Goal: Information Seeking & Learning: Learn about a topic

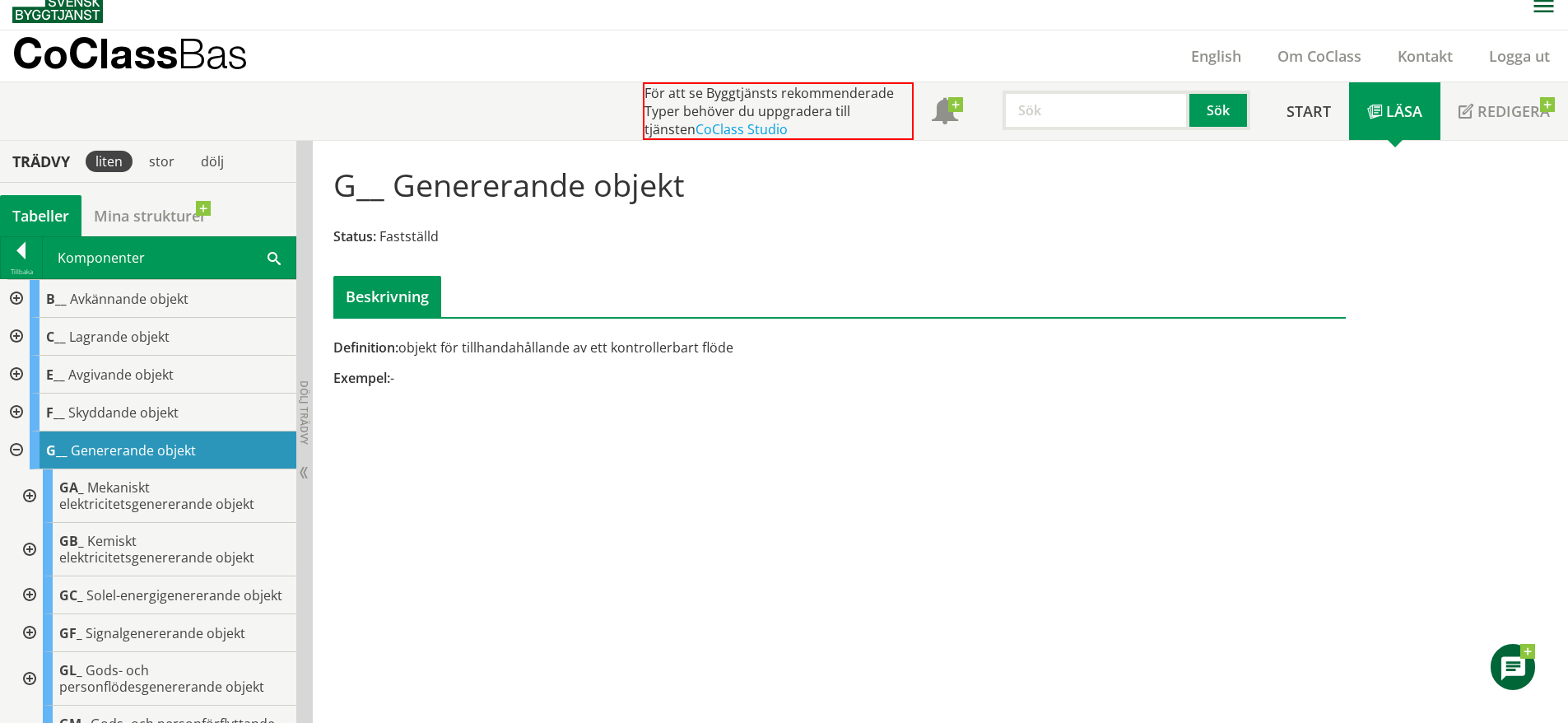
scroll to position [481, 0]
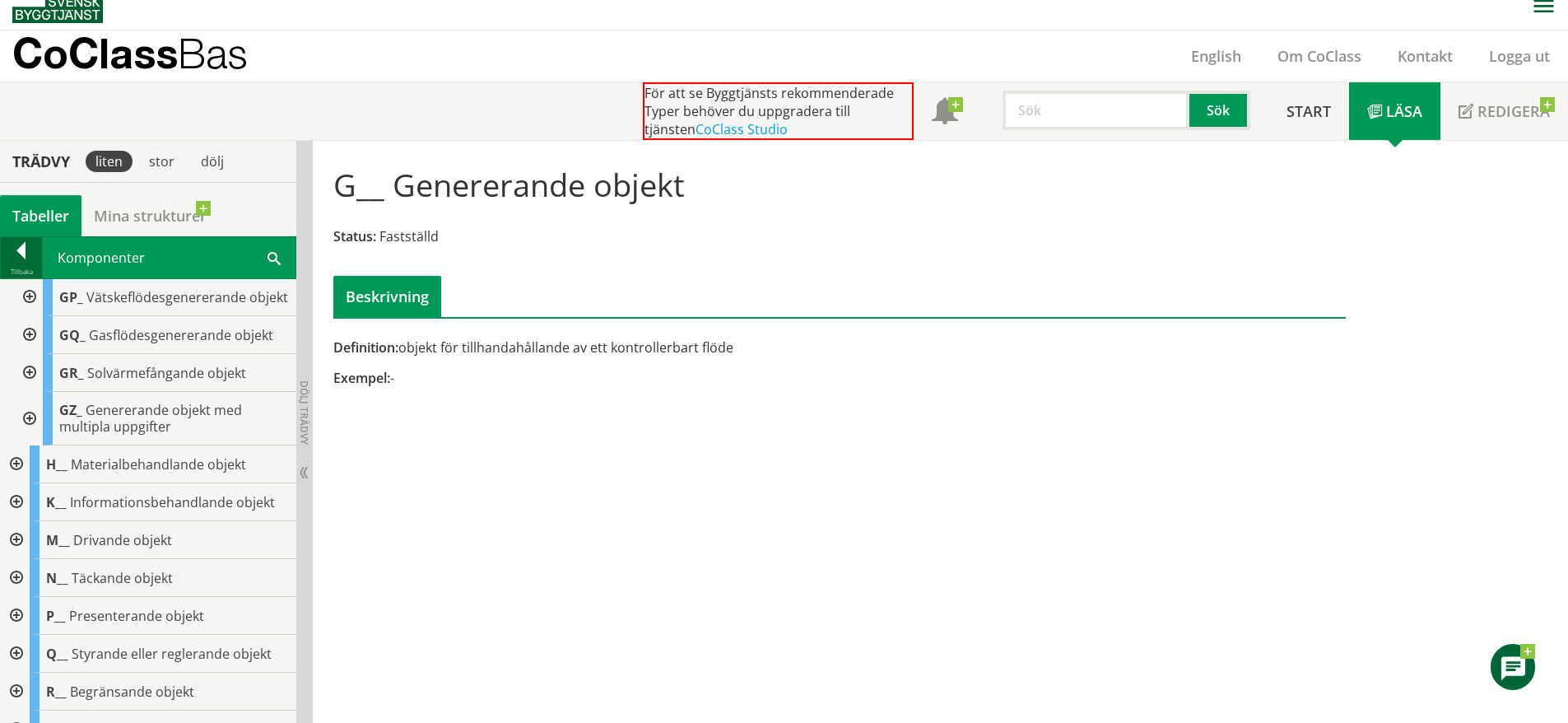
click at [28, 255] on div at bounding box center [22, 253] width 41 height 23
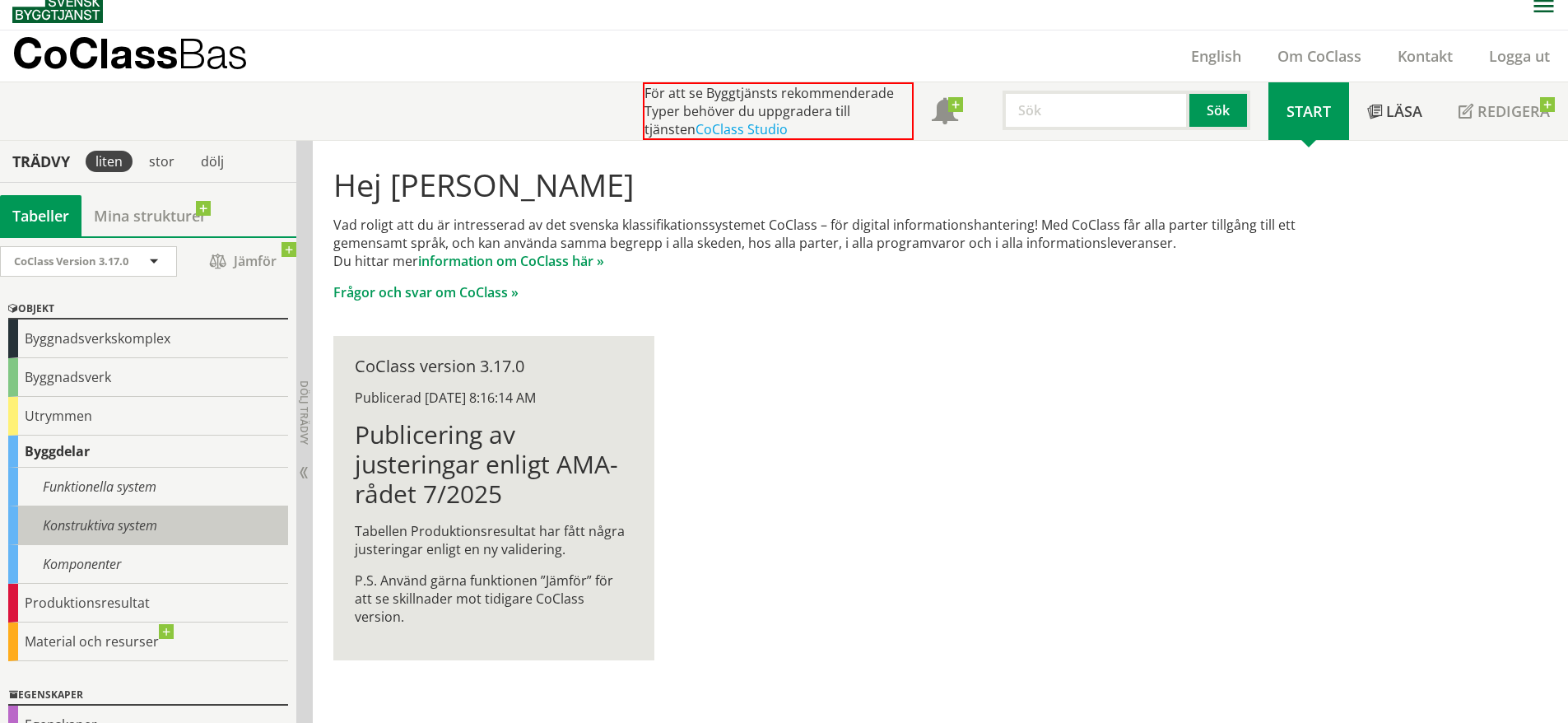
click at [101, 508] on div "Konstruktiva system" at bounding box center [149, 525] width 280 height 39
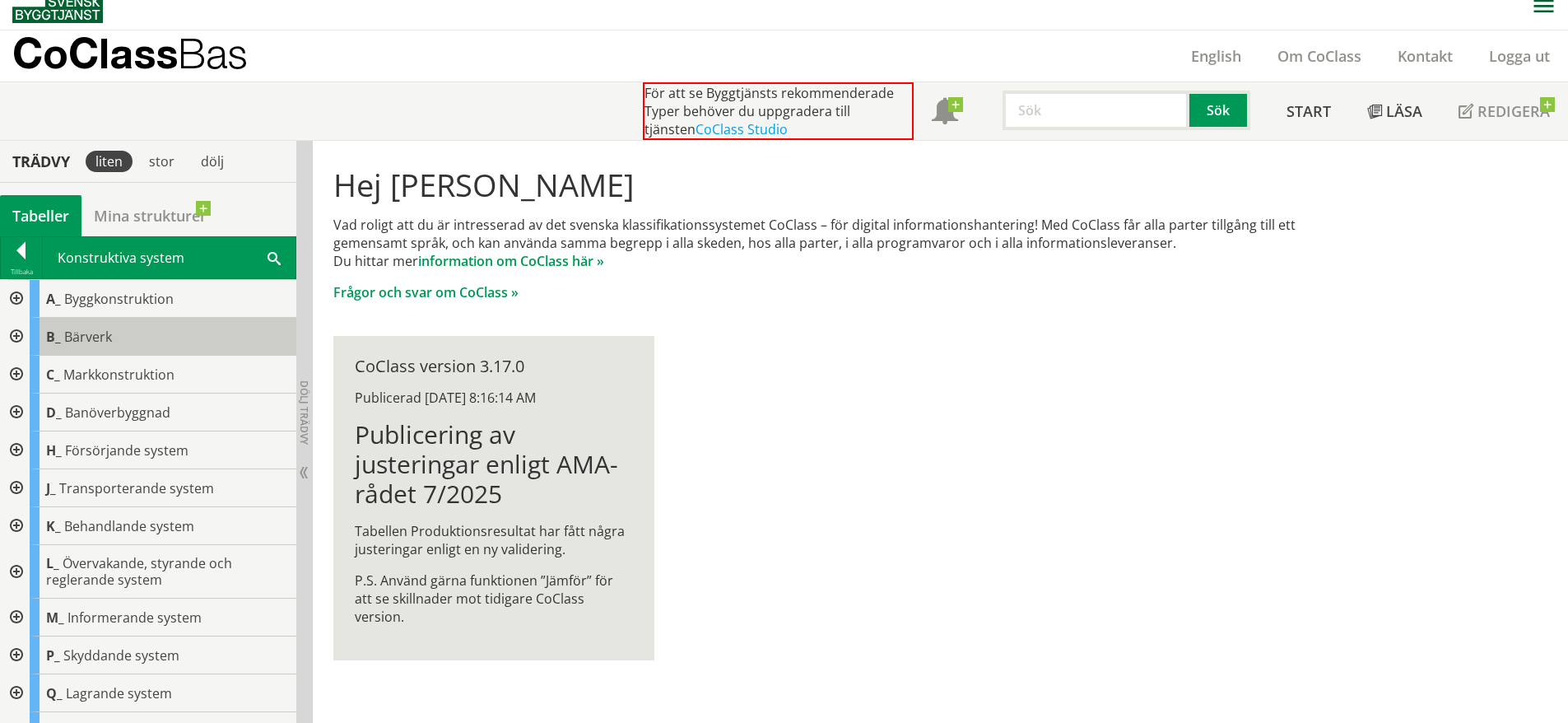
scroll to position [79, 0]
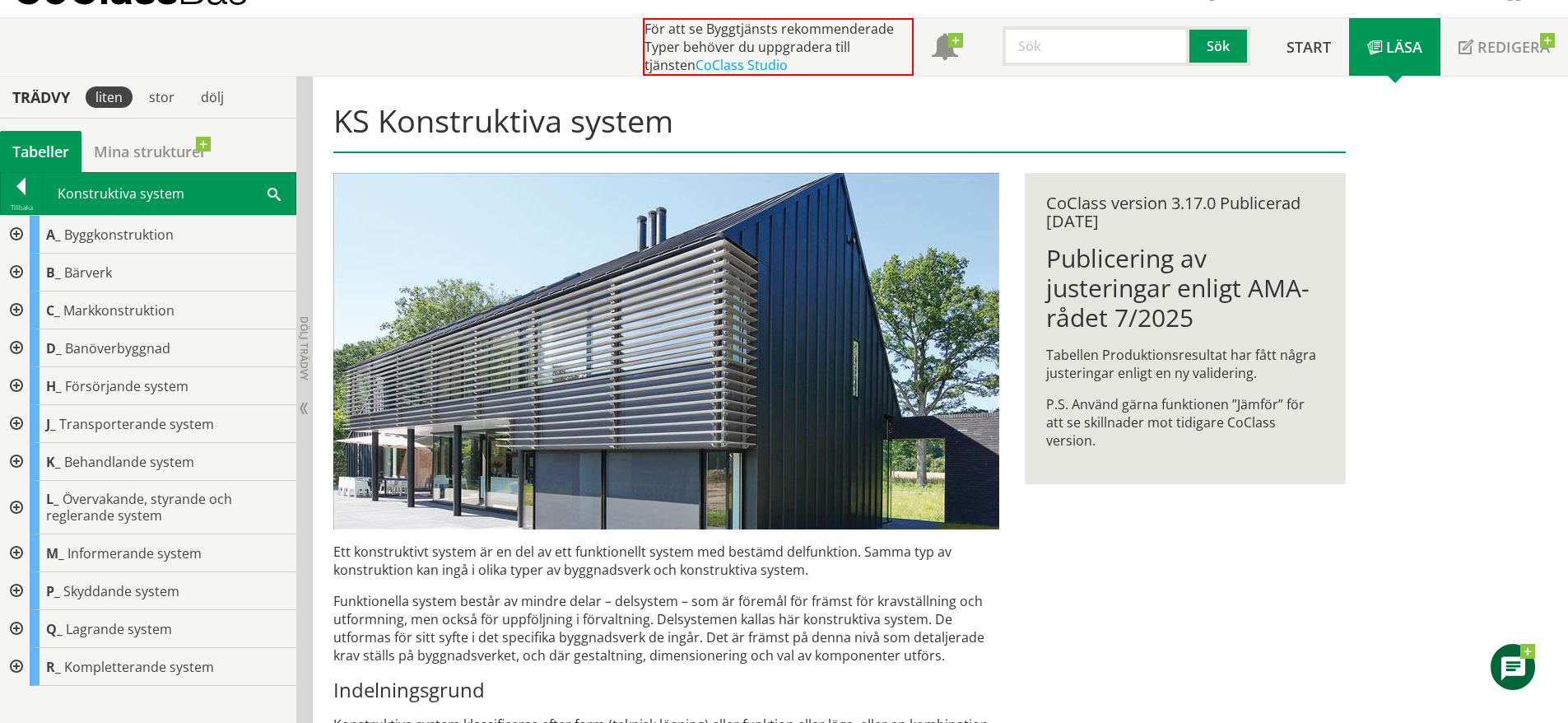
click at [269, 205] on div "Konstruktiva system Sök" at bounding box center [169, 193] width 253 height 41
click at [275, 194] on span at bounding box center [274, 193] width 13 height 17
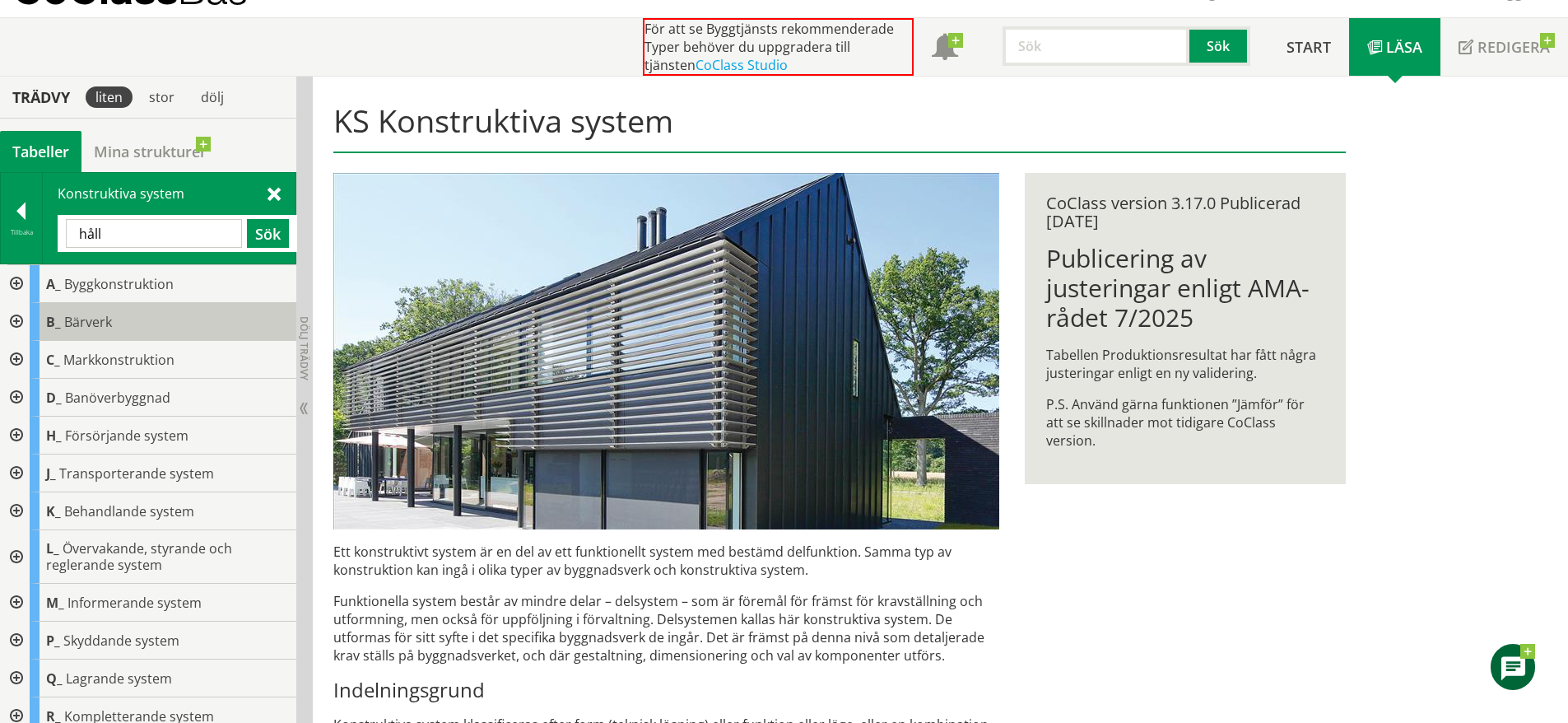
type input "håll"
click at [101, 337] on div "B_ Bärverk" at bounding box center [162, 322] width 267 height 38
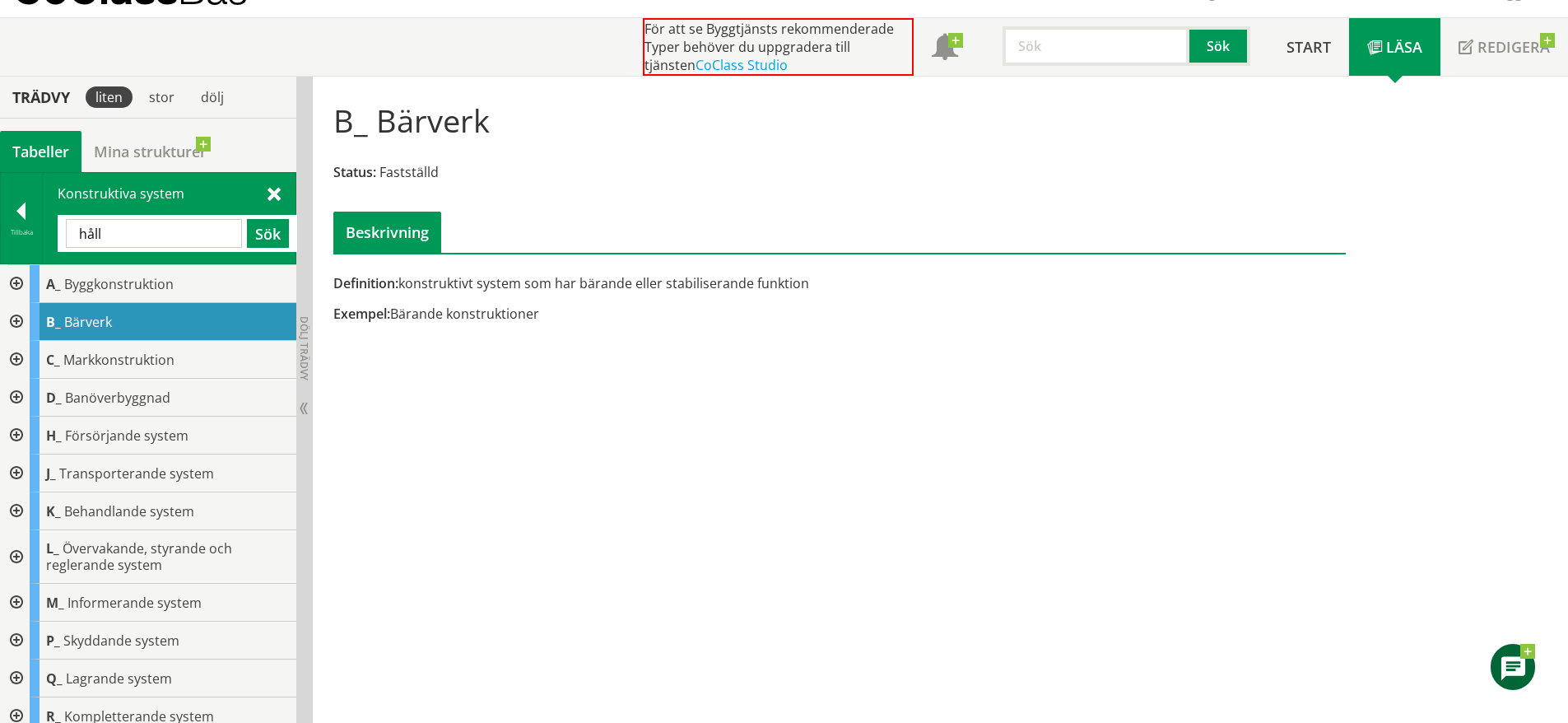
click at [21, 323] on div at bounding box center [15, 322] width 29 height 38
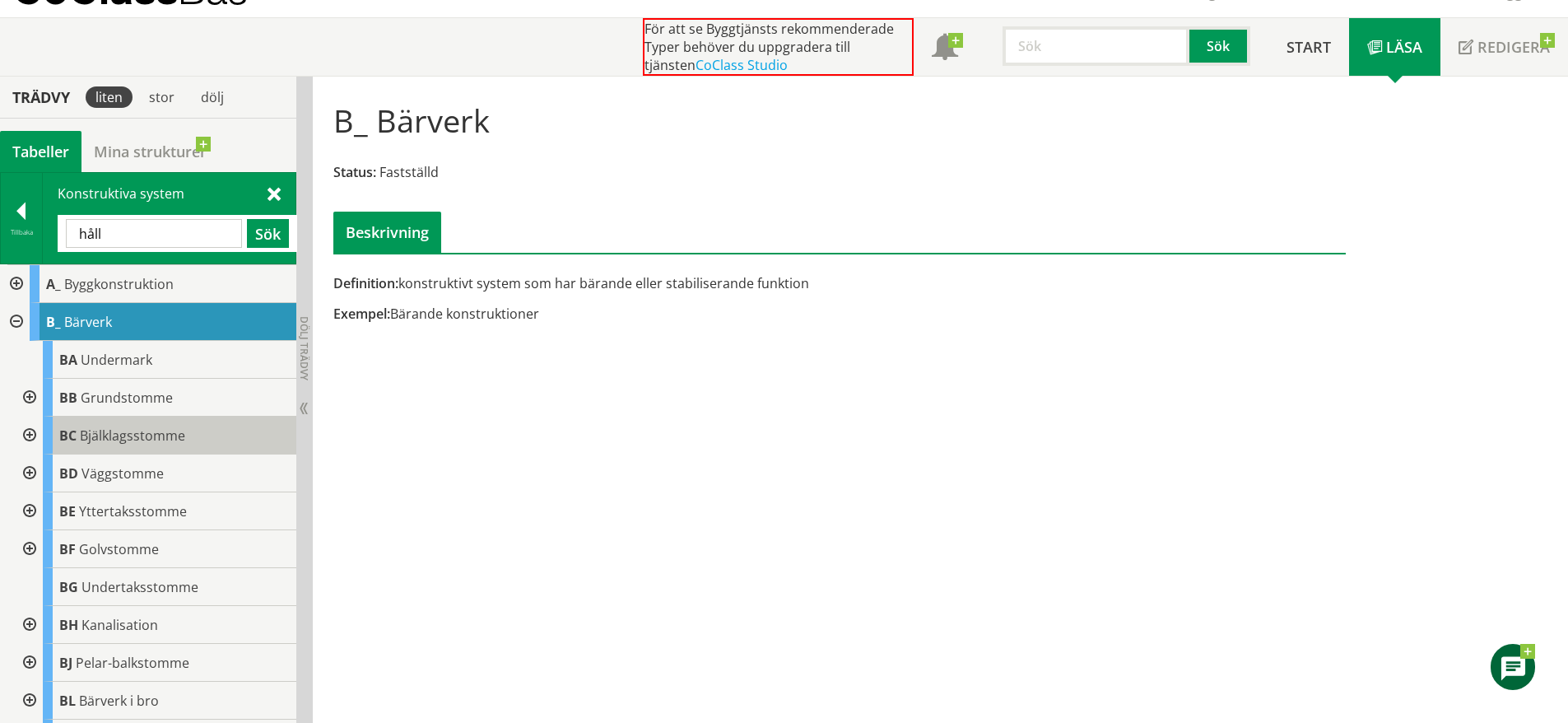
click at [113, 431] on span "Bjälklagsstomme" at bounding box center [132, 435] width 105 height 18
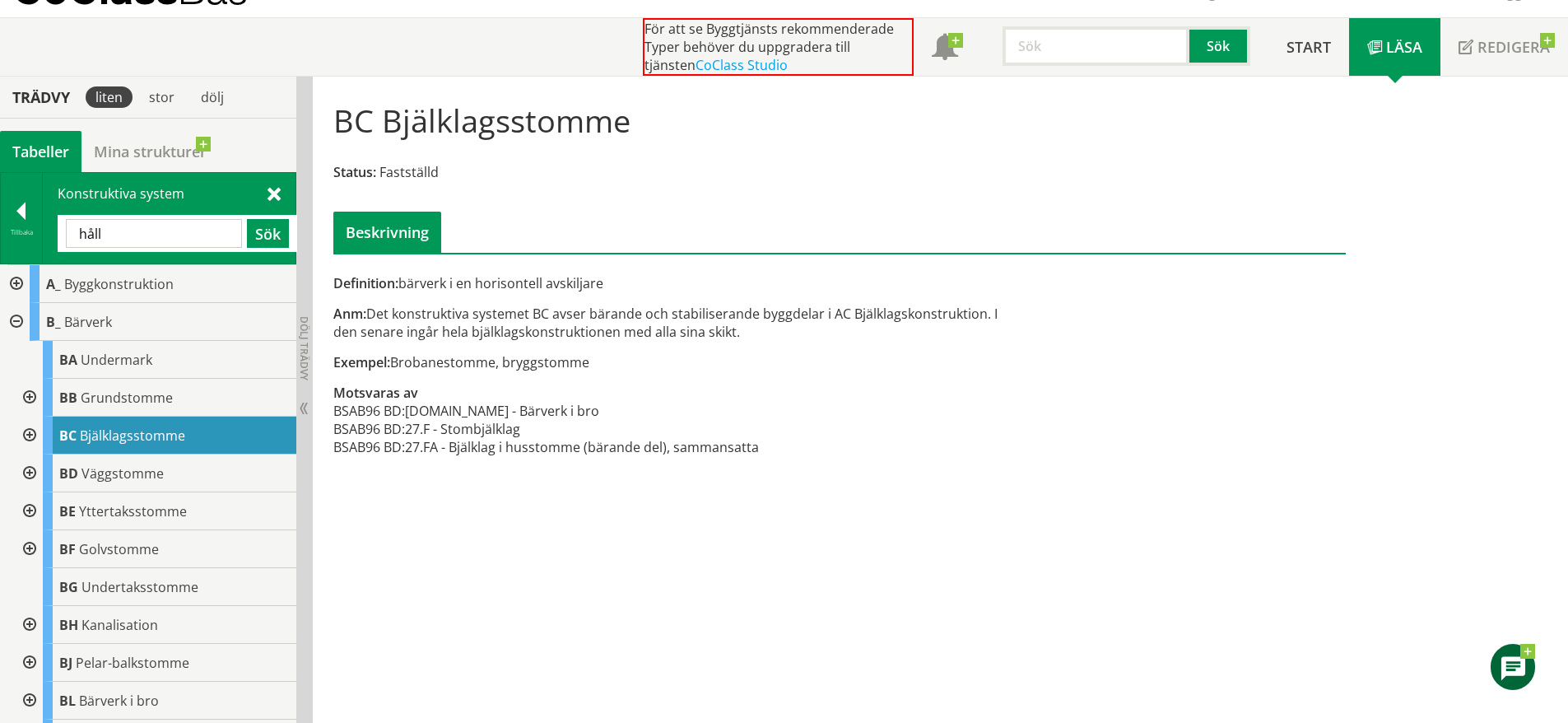
click at [24, 434] on div at bounding box center [28, 435] width 29 height 38
drag, startPoint x: 540, startPoint y: 431, endPoint x: 379, endPoint y: 428, distance: 161.0
click at [379, 428] on tr "BSAB96 BD: 27.F - Stombjälklag" at bounding box center [546, 428] width 426 height 18
